Goal: Information Seeking & Learning: Understand process/instructions

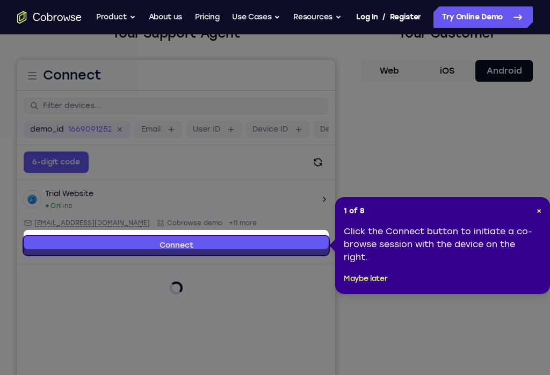
scroll to position [85, 0]
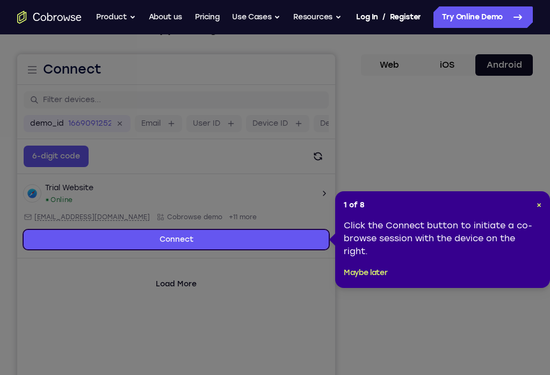
click at [522, 192] on div "1 of 8 × Click the Connect button to initiate a co-browse session with the devi…" at bounding box center [442, 239] width 215 height 97
click at [529, 204] on header "1 of 8 ×" at bounding box center [443, 205] width 198 height 11
click at [531, 194] on div "1 of 8 × Click the Connect button to initiate a co-browse session with the devi…" at bounding box center [442, 239] width 215 height 97
click at [536, 211] on div "1 of 8 × Click the Connect button to initiate a co-browse session with the devi…" at bounding box center [442, 239] width 215 height 97
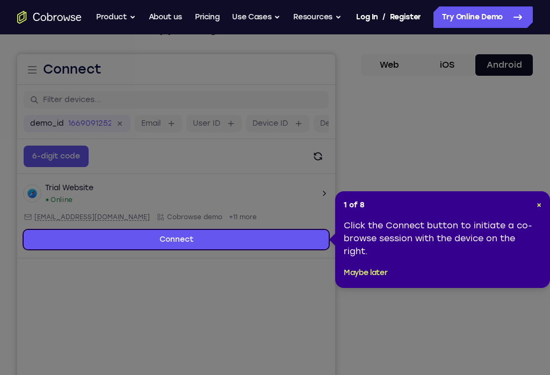
click at [540, 200] on span "×" at bounding box center [539, 204] width 5 height 9
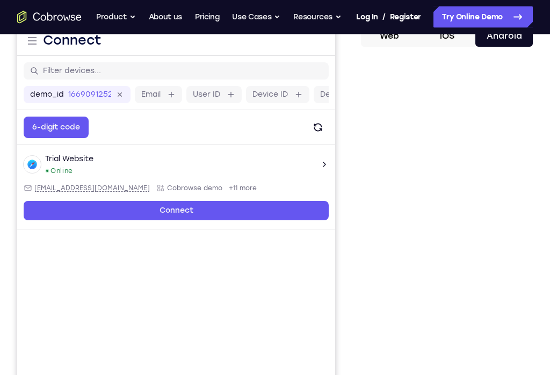
scroll to position [112, 0]
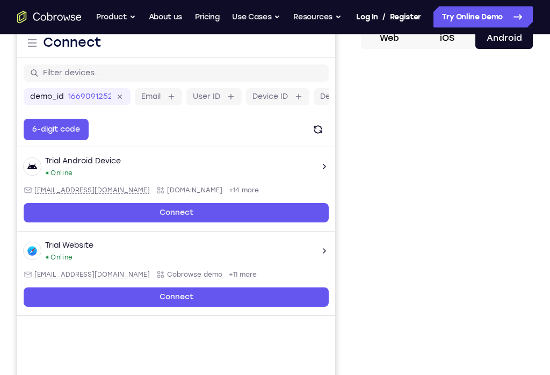
click at [366, 175] on div at bounding box center [447, 223] width 172 height 331
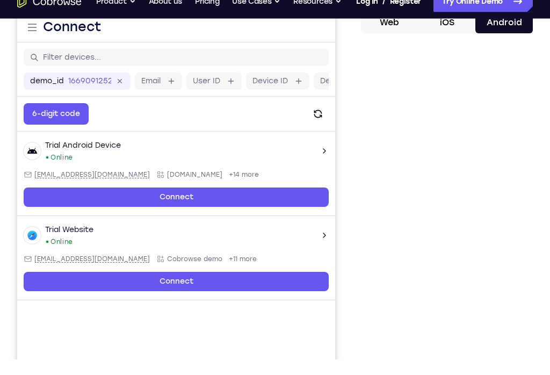
scroll to position [129, 0]
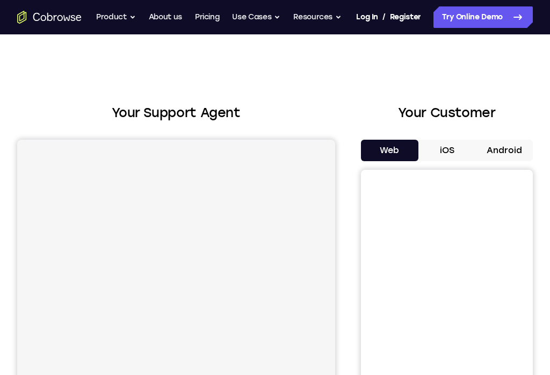
click at [505, 149] on button "Android" at bounding box center [505, 151] width 58 height 22
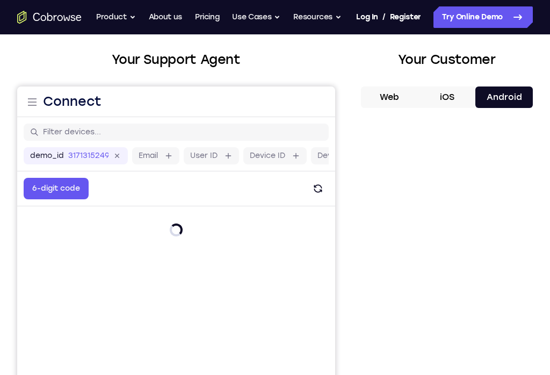
scroll to position [80, 0]
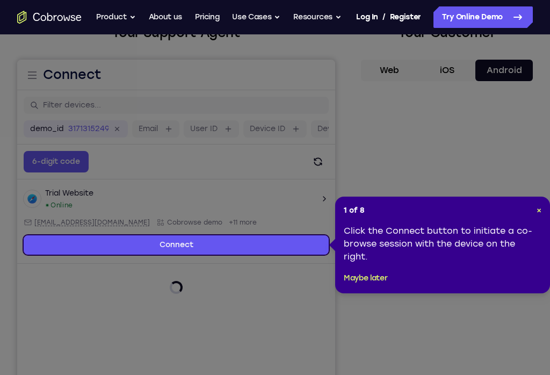
click at [537, 211] on span "×" at bounding box center [539, 210] width 5 height 9
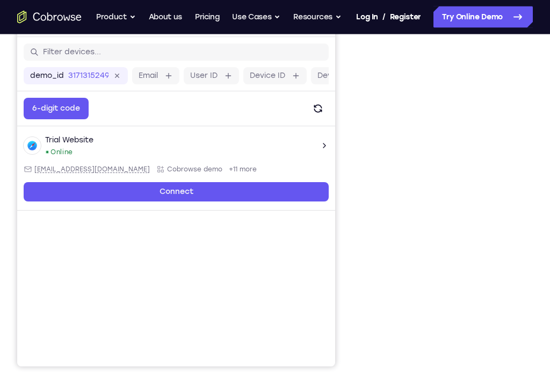
scroll to position [134, 0]
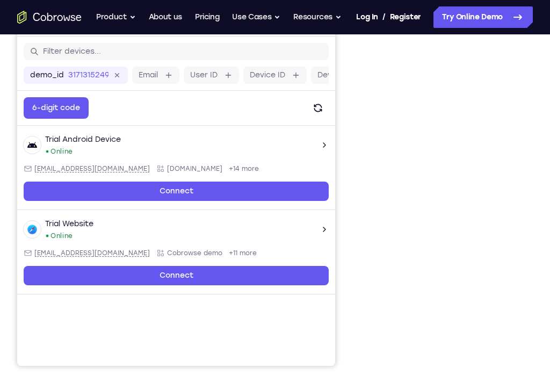
click at [535, 90] on div "Your Support Agent Your Customer Web iOS Android Next Steps We’d be happy to gi…" at bounding box center [275, 263] width 550 height 724
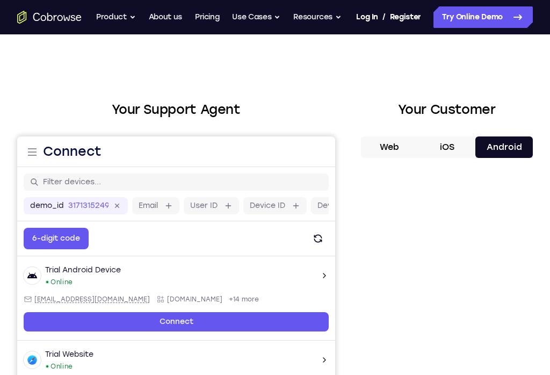
scroll to position [0, 0]
